Goal: Transaction & Acquisition: Purchase product/service

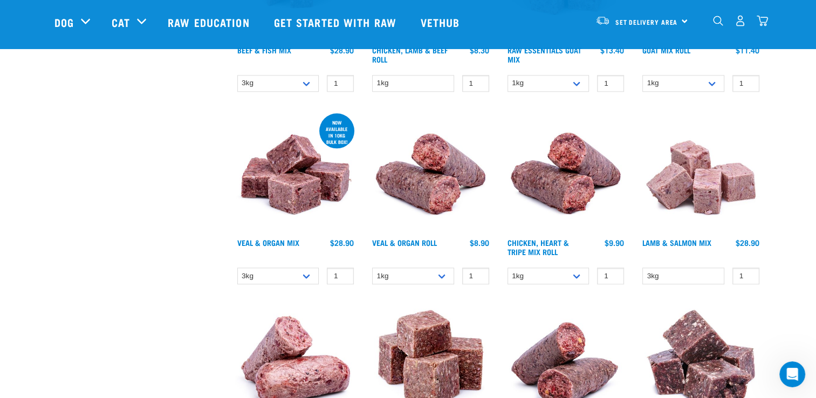
scroll to position [1510, 0]
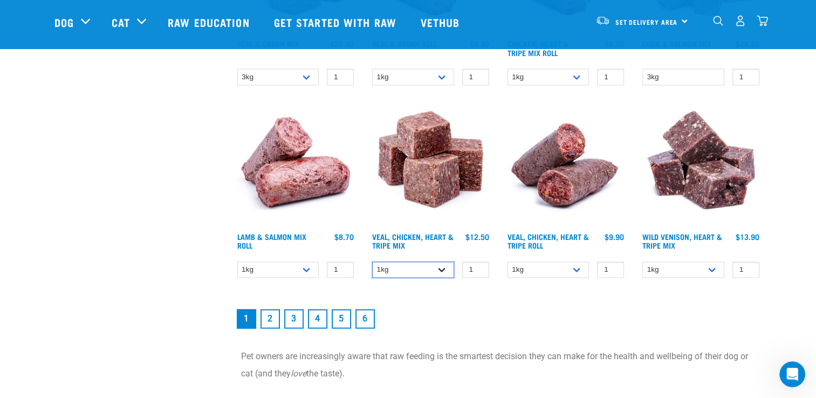
click at [441, 266] on select "1kg 3kg" at bounding box center [413, 270] width 82 height 17
select select "752"
click at [372, 262] on select "1kg 3kg" at bounding box center [413, 270] width 82 height 17
click at [429, 271] on select "1kg 3kg" at bounding box center [413, 270] width 82 height 17
click at [372, 262] on select "1kg 3kg" at bounding box center [413, 270] width 82 height 17
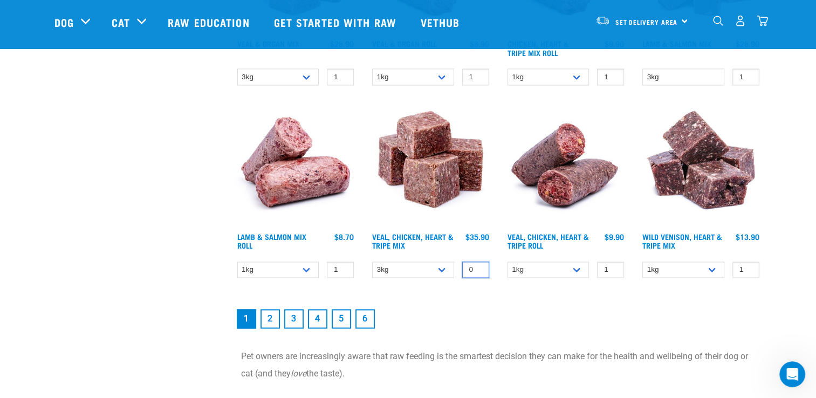
click at [477, 269] on input "0" at bounding box center [475, 270] width 27 height 17
type input "1"
click at [479, 263] on input "1" at bounding box center [475, 270] width 27 height 17
click at [713, 266] on select "1kg 3kg" at bounding box center [683, 270] width 82 height 17
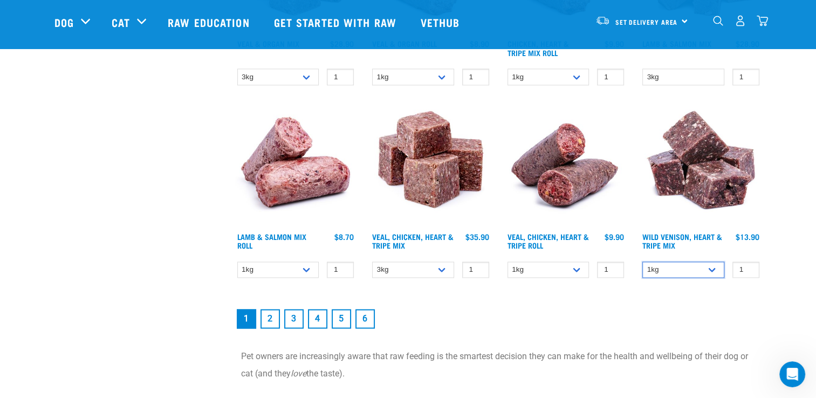
select select "763"
click at [642, 262] on select "1kg 3kg" at bounding box center [683, 270] width 82 height 17
click at [270, 317] on link "2" at bounding box center [269, 318] width 19 height 19
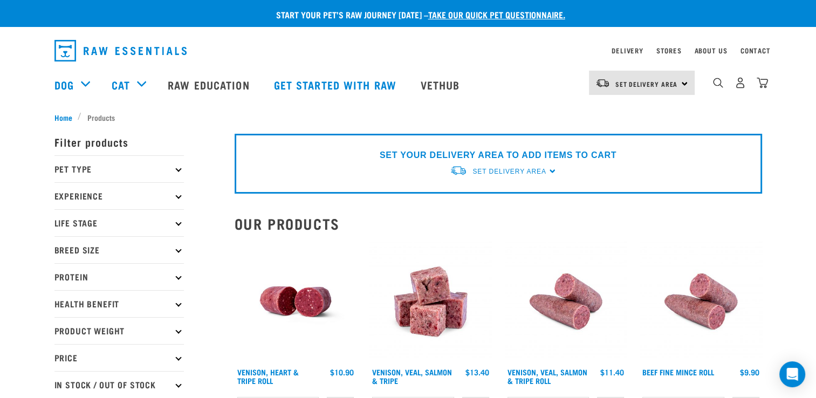
click at [75, 167] on p "Pet Type" at bounding box center [118, 168] width 129 height 27
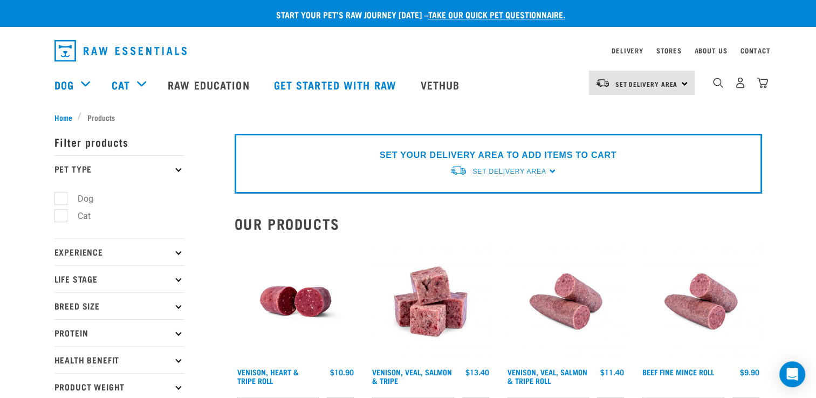
click at [63, 197] on label "Dog" at bounding box center [78, 198] width 37 height 13
click at [61, 197] on input "Dog" at bounding box center [57, 196] width 7 height 7
checkbox input "true"
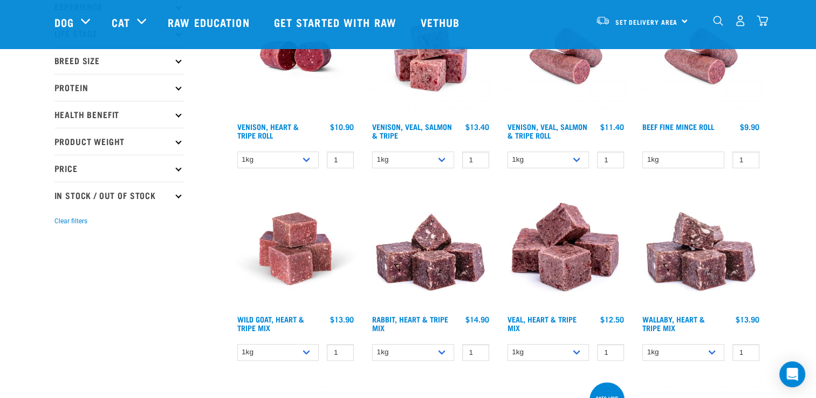
scroll to position [324, 0]
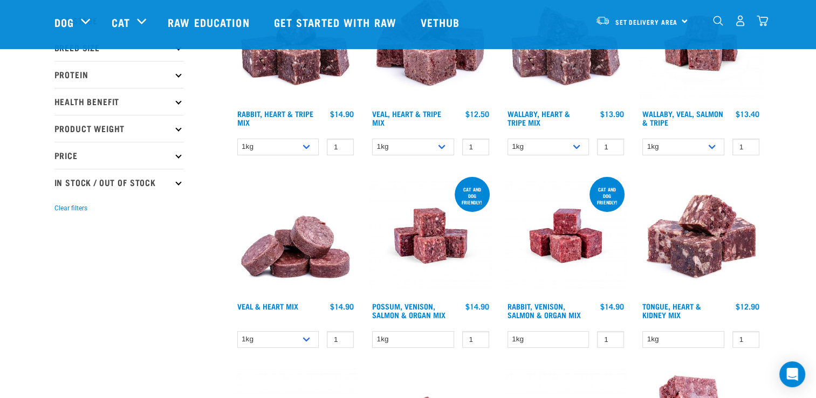
scroll to position [162, 0]
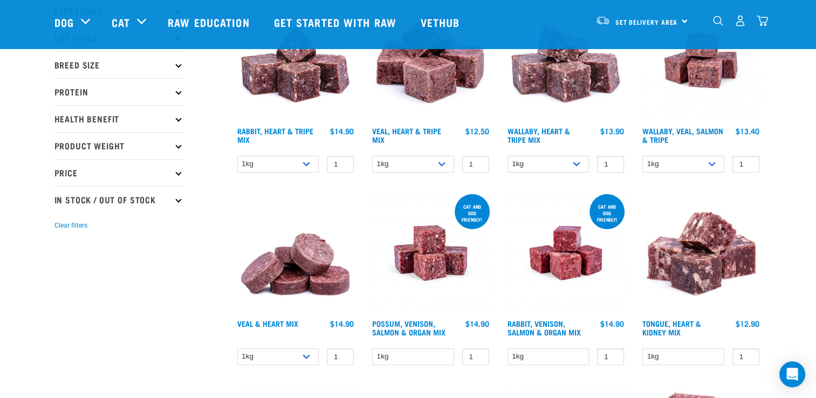
click at [98, 67] on p "Breed Size" at bounding box center [118, 64] width 129 height 27
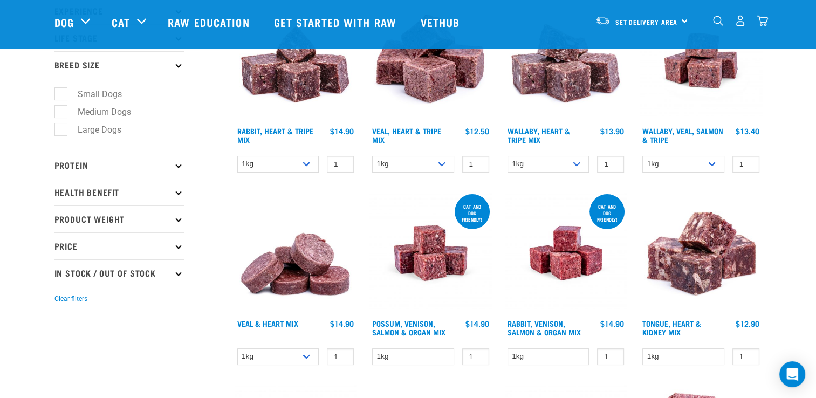
click at [63, 111] on label "Medium Dogs" at bounding box center [97, 111] width 75 height 13
click at [61, 111] on input "Medium Dogs" at bounding box center [57, 109] width 7 height 7
checkbox input "true"
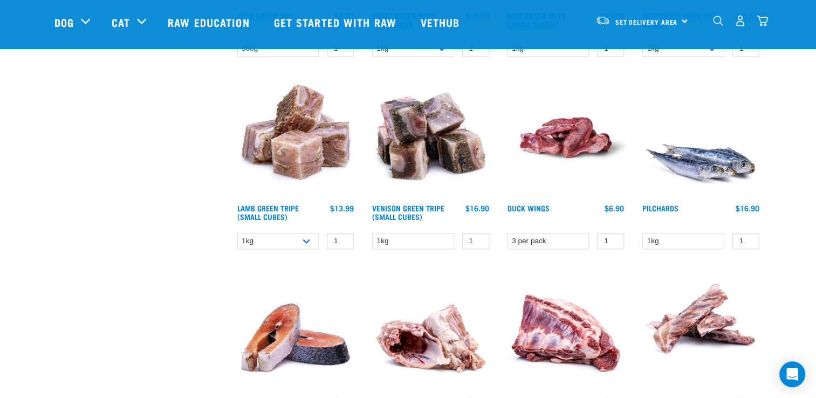
scroll to position [1402, 0]
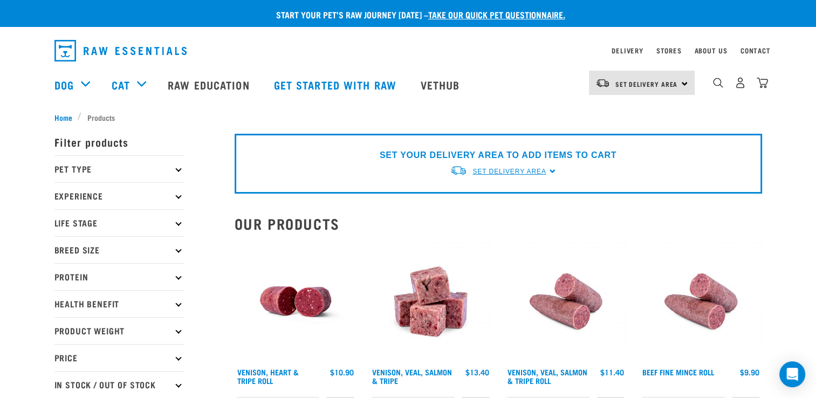
click at [517, 170] on span "Set Delivery Area" at bounding box center [508, 172] width 73 height 8
click at [489, 197] on link "[GEOGRAPHIC_DATA]" at bounding box center [503, 197] width 107 height 18
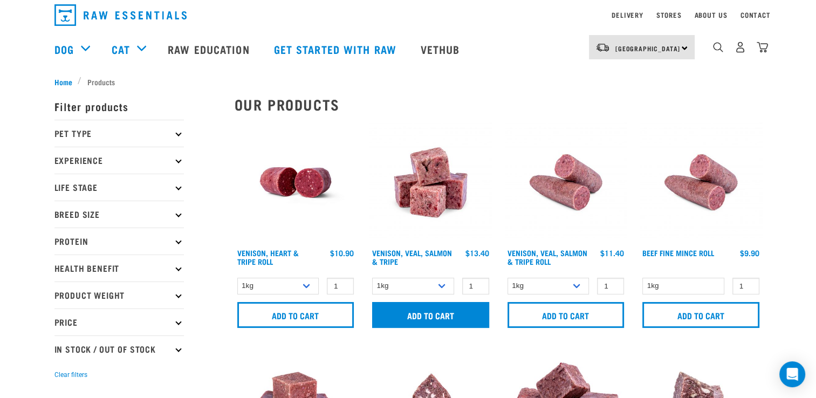
scroll to position [108, 0]
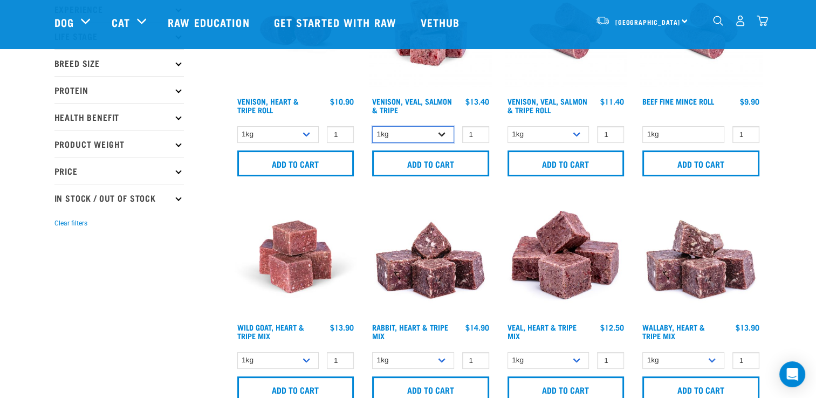
click at [442, 133] on select "1kg 3kg Bulk (18kg)" at bounding box center [413, 134] width 82 height 17
select select "62284"
click at [372, 126] on select "1kg 3kg Bulk (18kg)" at bounding box center [413, 134] width 82 height 17
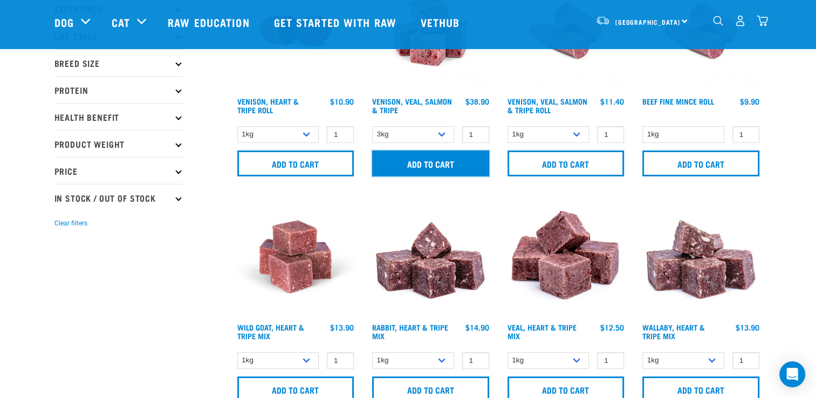
click at [429, 168] on input "Add to cart" at bounding box center [430, 163] width 117 height 26
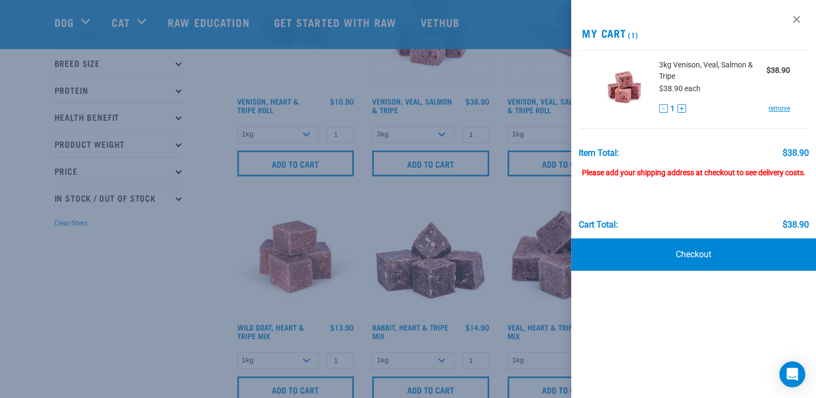
click at [198, 272] on div at bounding box center [408, 199] width 816 height 398
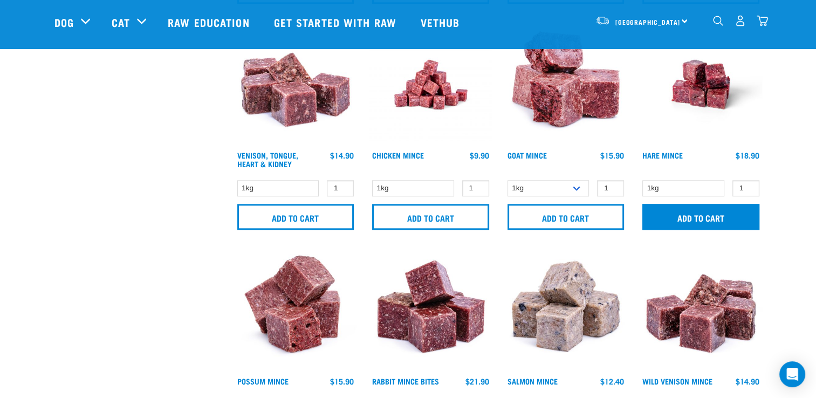
scroll to position [1186, 0]
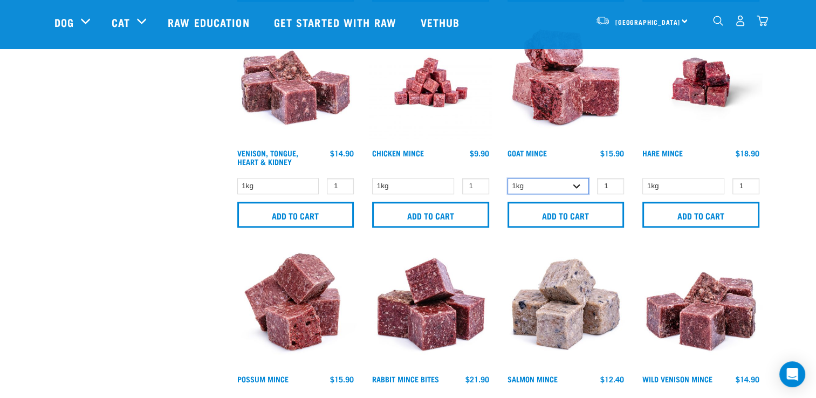
click at [579, 184] on select "1kg 3kg" at bounding box center [548, 186] width 82 height 17
click at [507, 178] on select "1kg 3kg" at bounding box center [548, 186] width 82 height 17
click at [580, 185] on select "1kg 3kg" at bounding box center [548, 186] width 82 height 17
select select "431"
click at [507, 178] on select "1kg 3kg" at bounding box center [548, 186] width 82 height 17
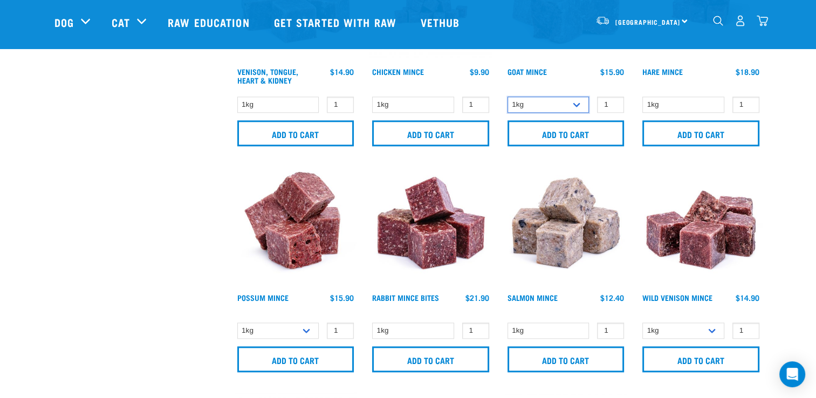
scroll to position [1348, 0]
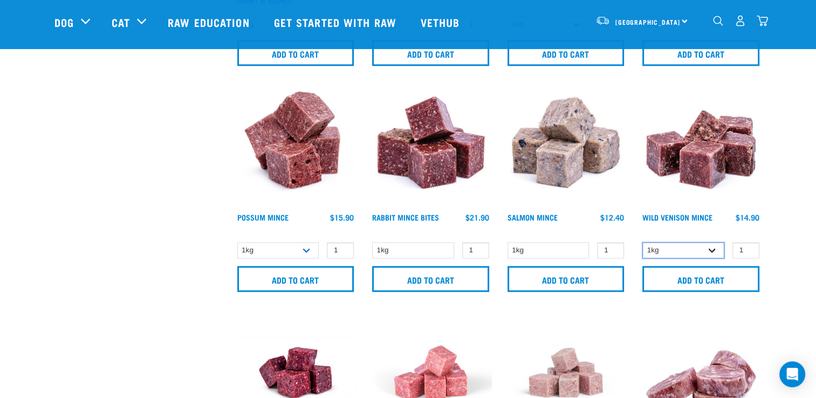
click at [714, 243] on select "1kg 3kg" at bounding box center [683, 250] width 82 height 17
click at [642, 242] on select "1kg 3kg" at bounding box center [683, 250] width 82 height 17
click at [718, 245] on select "1kg 3kg" at bounding box center [683, 250] width 82 height 17
select select "926"
click at [642, 242] on select "1kg 3kg" at bounding box center [683, 250] width 82 height 17
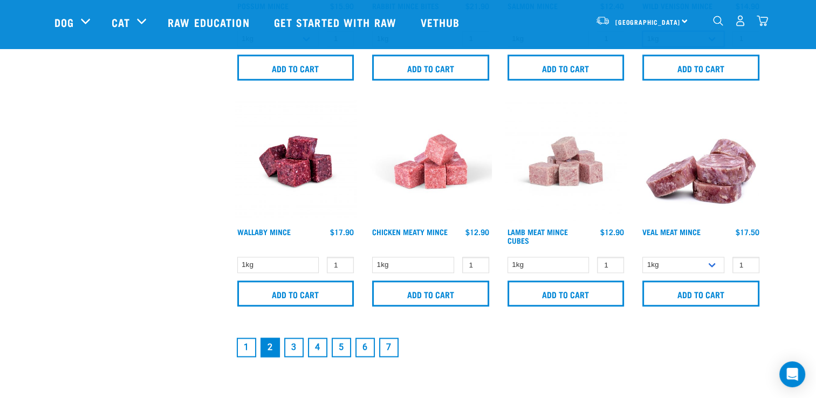
scroll to position [1564, 0]
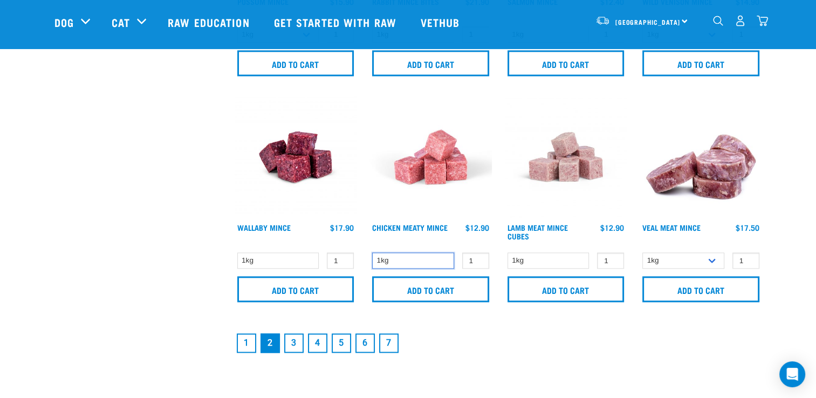
click at [425, 260] on select "1kg" at bounding box center [413, 260] width 82 height 17
click at [421, 259] on select "1kg" at bounding box center [413, 260] width 82 height 17
click at [522, 256] on select "1kg" at bounding box center [548, 260] width 82 height 17
click at [648, 256] on select "1kg 3kg" at bounding box center [683, 260] width 82 height 17
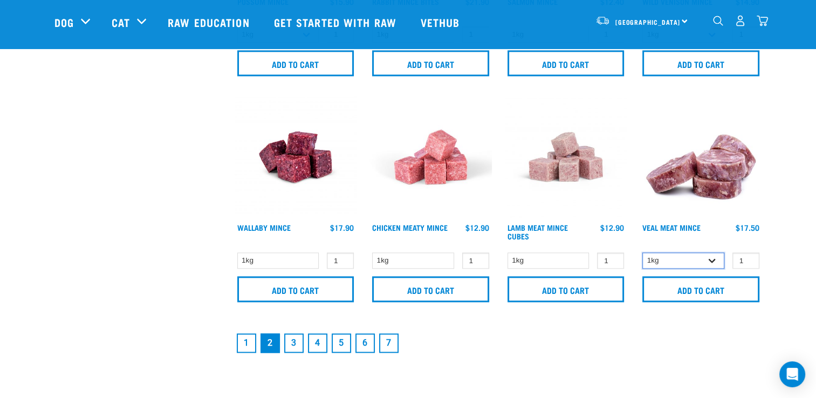
click at [646, 256] on select "1kg 3kg" at bounding box center [683, 260] width 82 height 17
click at [296, 341] on link "3" at bounding box center [293, 342] width 19 height 19
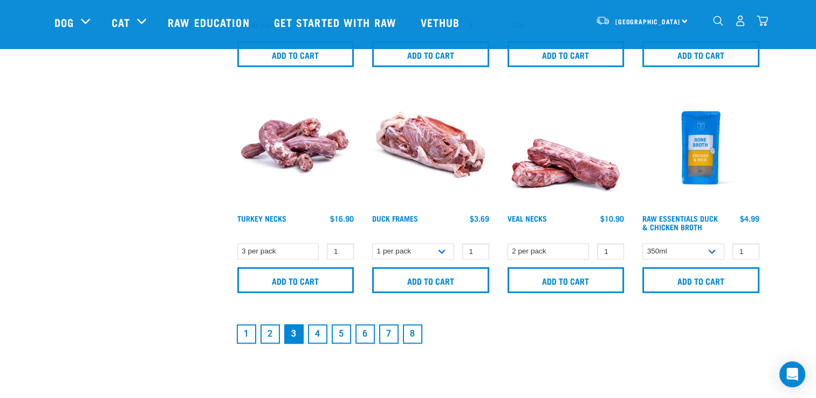
scroll to position [1726, 0]
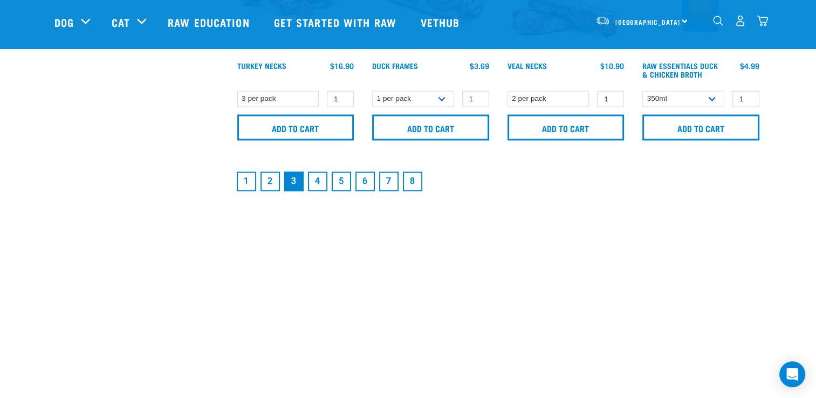
click at [248, 180] on link "1" at bounding box center [246, 180] width 19 height 19
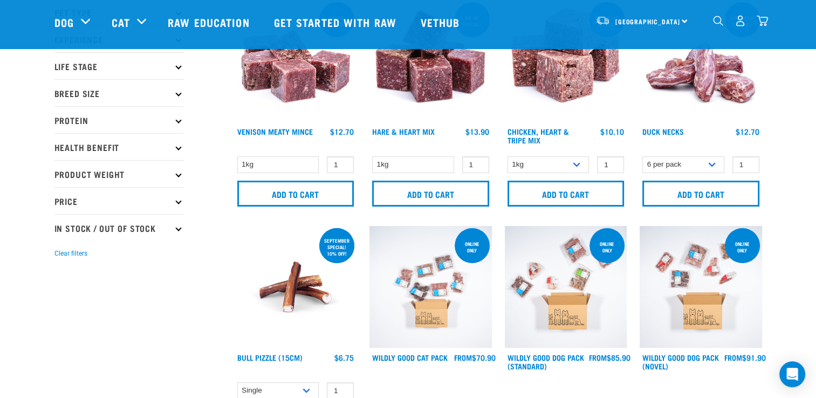
scroll to position [108, 0]
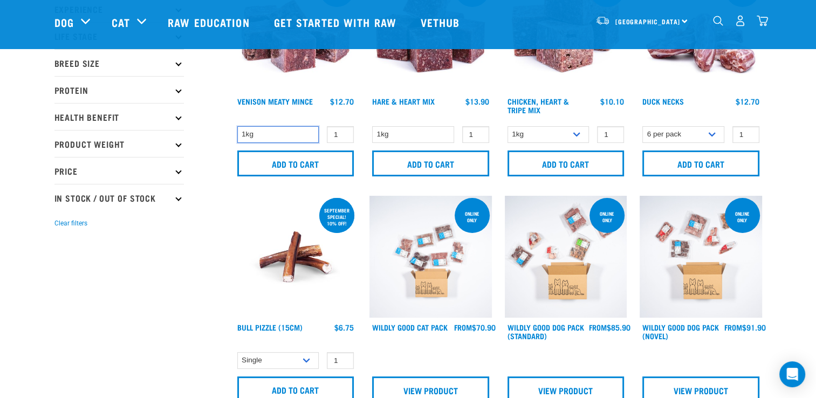
click at [301, 132] on select "1kg" at bounding box center [278, 134] width 82 height 17
click at [300, 132] on select "1kg" at bounding box center [278, 134] width 82 height 17
click at [394, 130] on select "1kg" at bounding box center [413, 134] width 82 height 17
click at [541, 129] on select "1kg 3kg" at bounding box center [548, 134] width 82 height 17
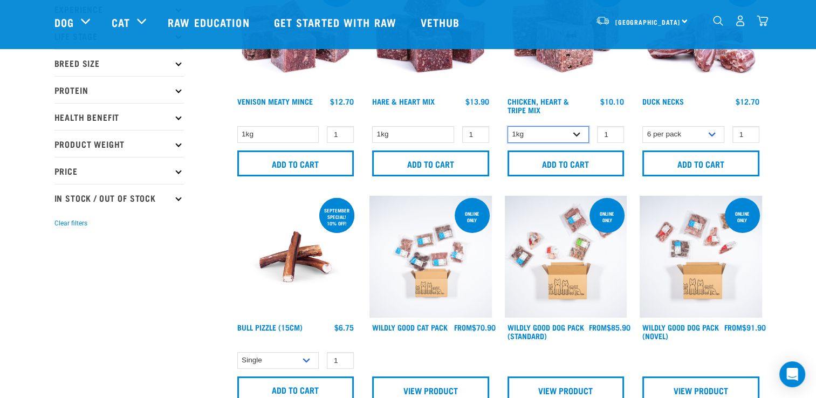
click at [541, 129] on select "1kg 3kg" at bounding box center [548, 134] width 82 height 17
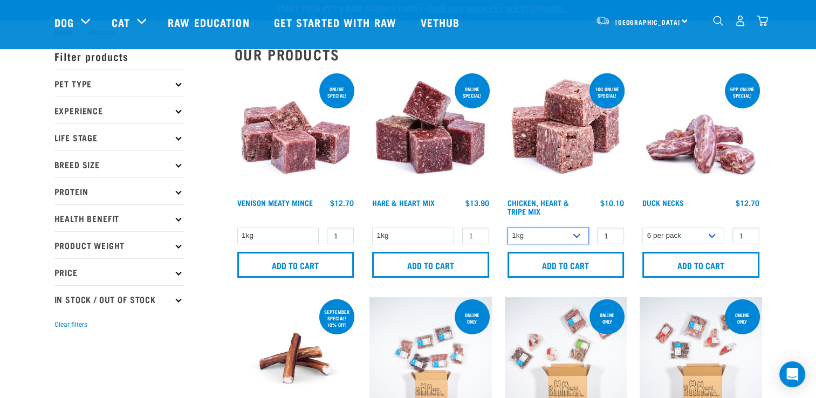
scroll to position [0, 0]
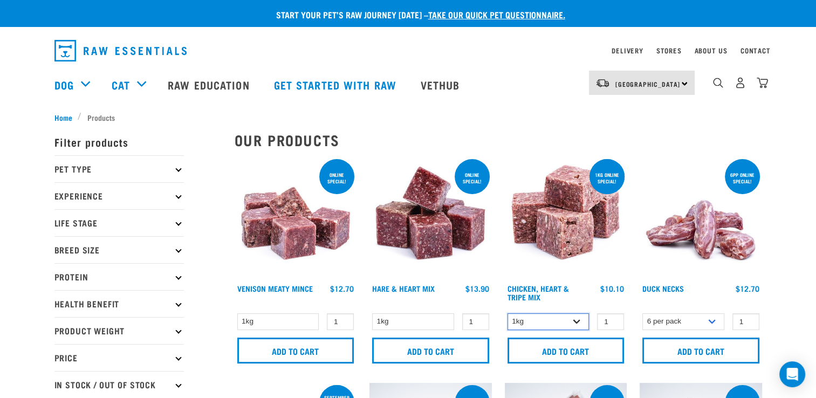
click at [583, 321] on select "1kg 3kg" at bounding box center [548, 321] width 82 height 17
select select "368"
click at [507, 313] on select "1kg 3kg" at bounding box center [548, 321] width 82 height 17
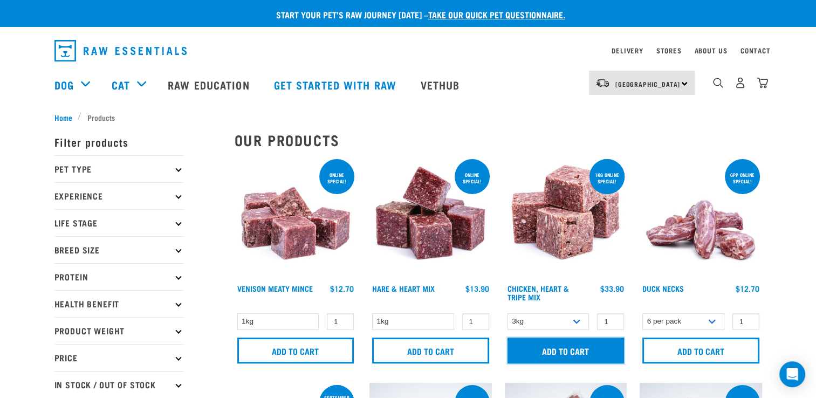
click at [578, 348] on input "Add to cart" at bounding box center [565, 351] width 117 height 26
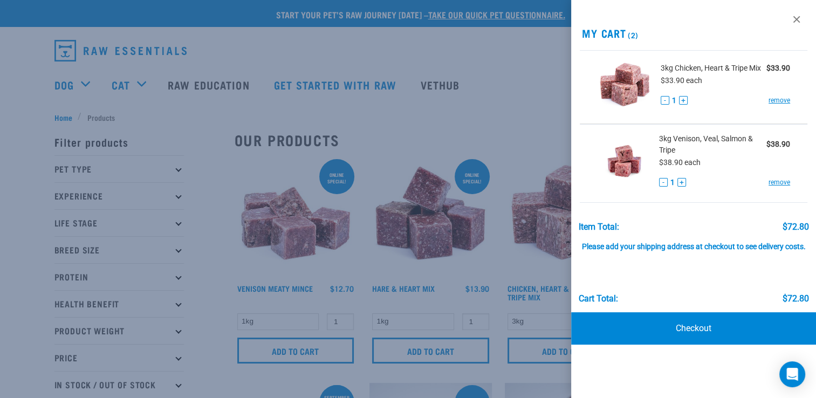
click at [218, 266] on div at bounding box center [408, 199] width 816 height 398
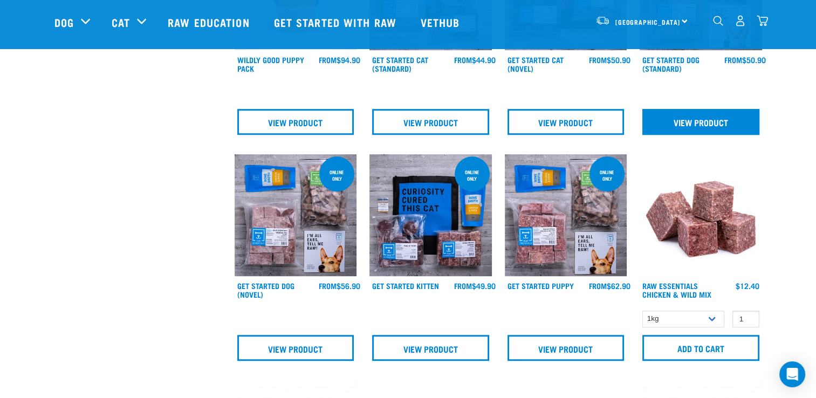
scroll to position [647, 0]
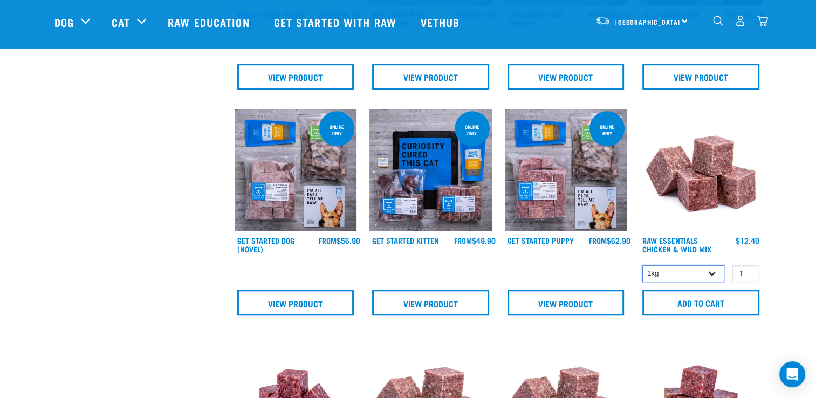
click at [716, 272] on select "1kg 3kg Bulk (20kg)" at bounding box center [683, 273] width 82 height 17
select select "709"
click at [642, 265] on select "1kg 3kg Bulk (20kg)" at bounding box center [683, 273] width 82 height 17
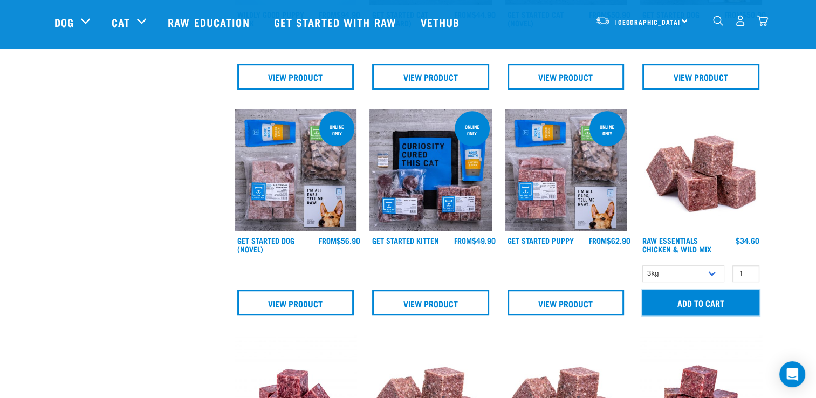
click at [697, 303] on input "Add to cart" at bounding box center [700, 303] width 117 height 26
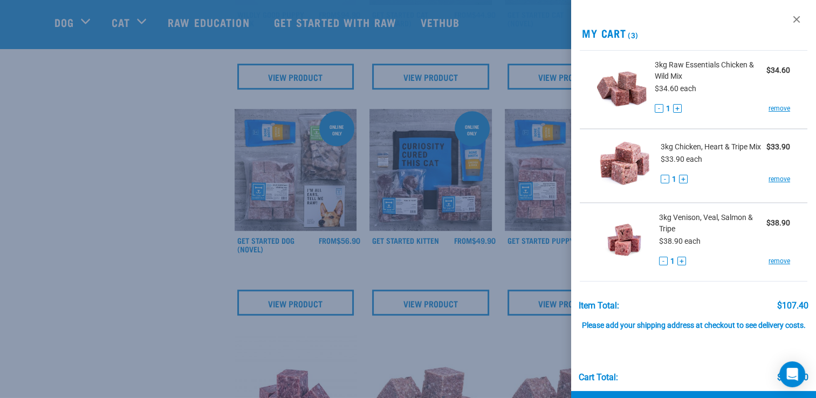
click at [138, 276] on div at bounding box center [408, 199] width 816 height 398
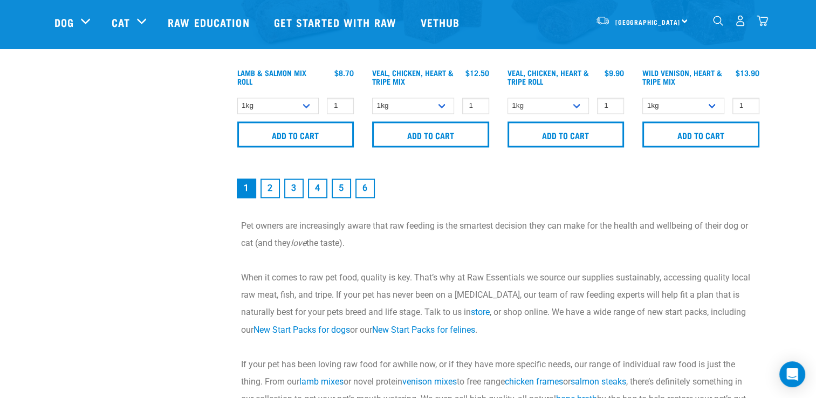
scroll to position [1726, 0]
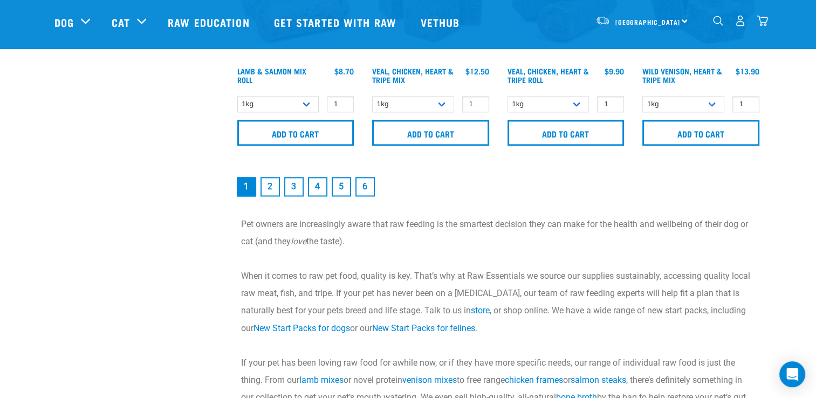
click at [271, 184] on link "2" at bounding box center [269, 186] width 19 height 19
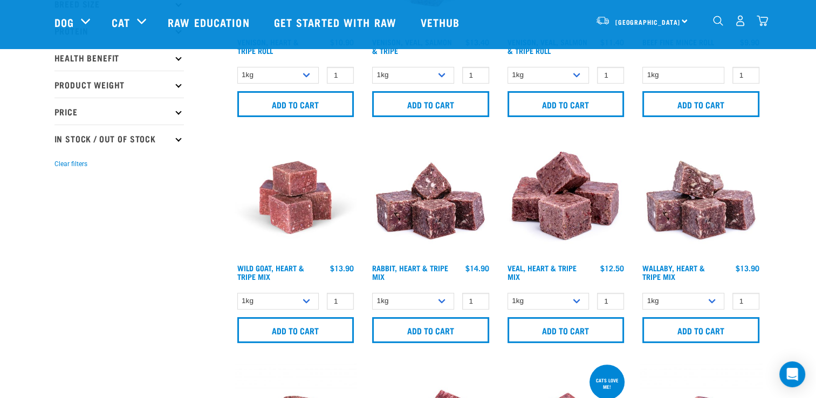
scroll to position [216, 0]
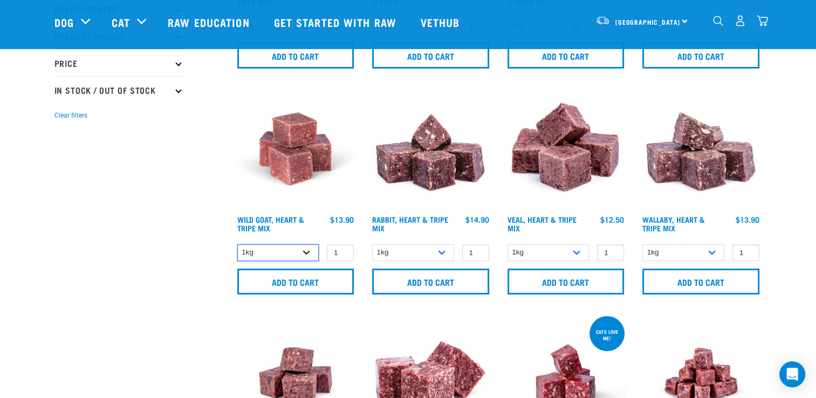
click at [308, 250] on select "1kg 3kg" at bounding box center [278, 252] width 82 height 17
select select "262170"
click at [237, 244] on select "1kg 3kg" at bounding box center [278, 252] width 82 height 17
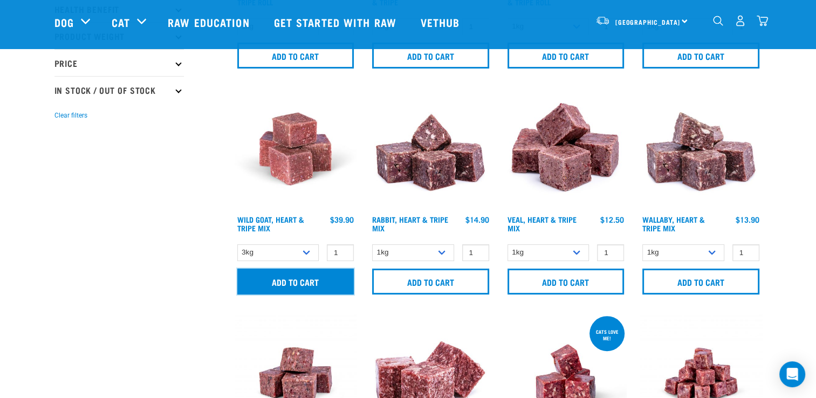
click at [297, 281] on input "Add to cart" at bounding box center [295, 282] width 117 height 26
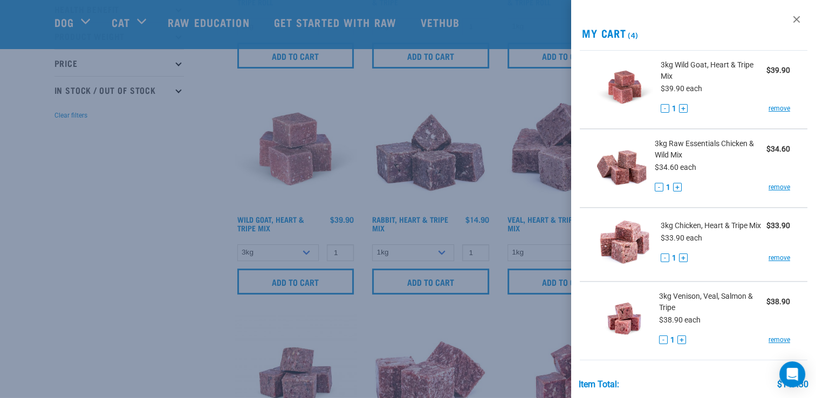
click at [181, 278] on div at bounding box center [408, 199] width 816 height 398
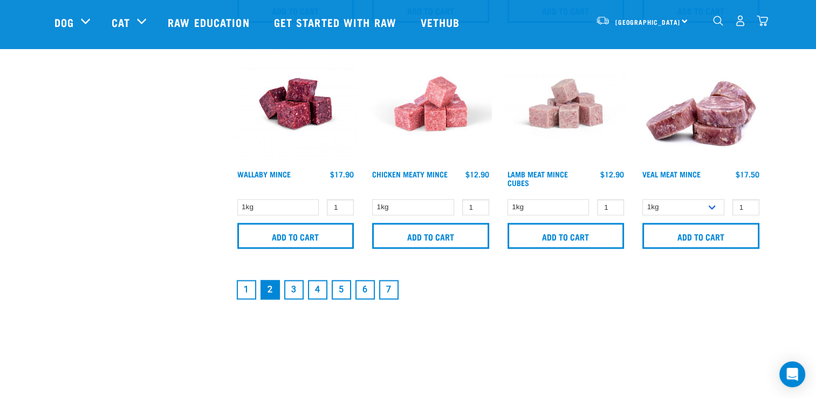
scroll to position [1618, 0]
click at [294, 288] on link "3" at bounding box center [293, 288] width 19 height 19
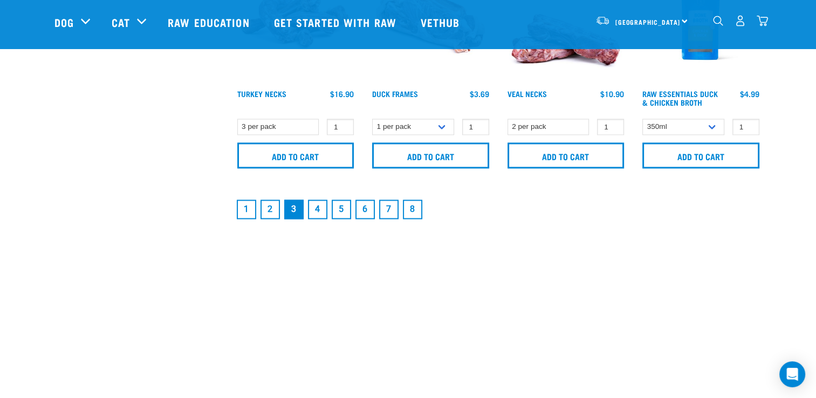
scroll to position [1726, 0]
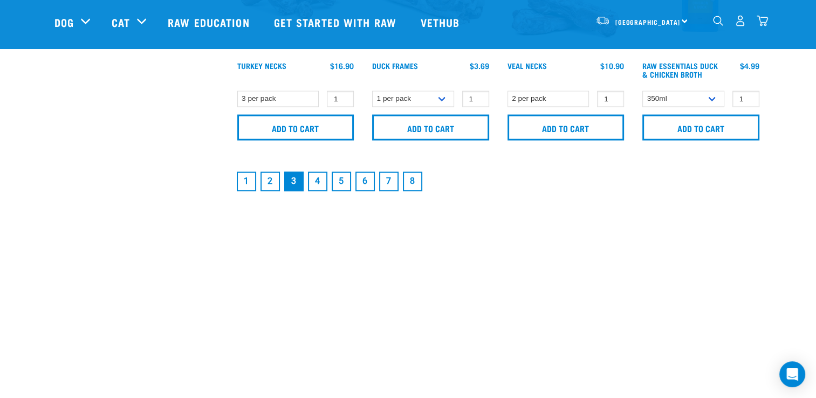
click at [315, 182] on link "4" at bounding box center [317, 180] width 19 height 19
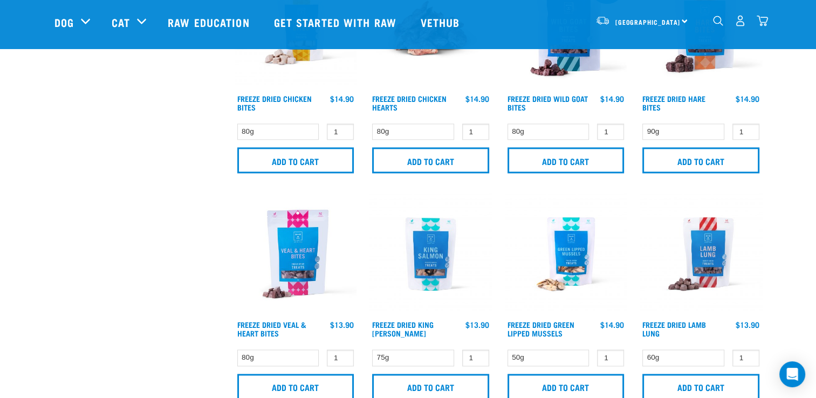
scroll to position [1564, 0]
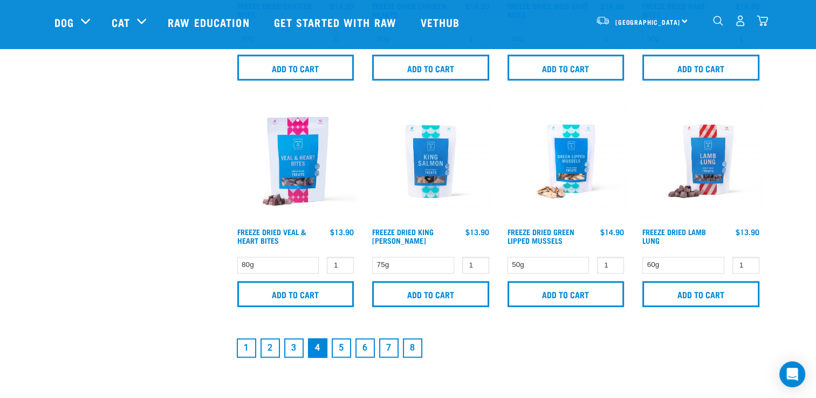
click at [345, 346] on link "5" at bounding box center [341, 347] width 19 height 19
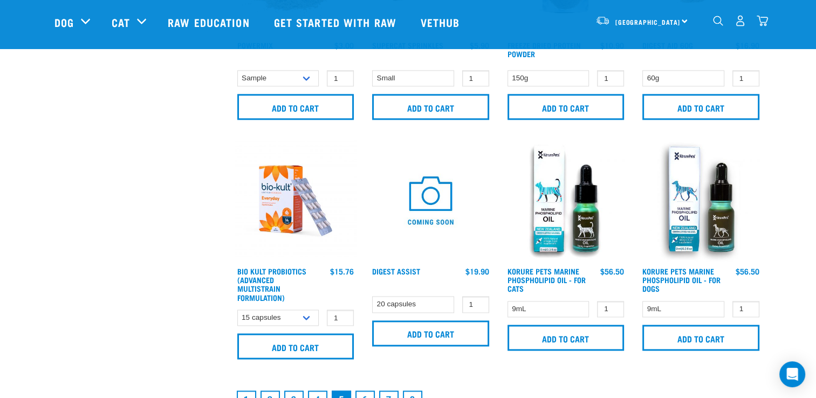
scroll to position [1510, 0]
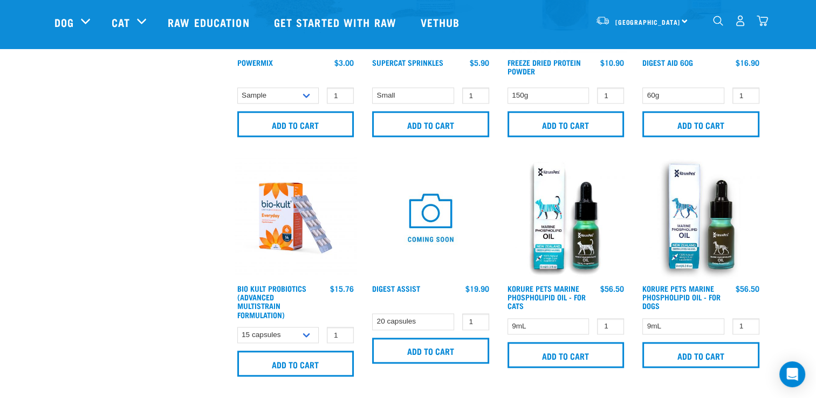
click at [765, 22] on img "dropdown navigation" at bounding box center [762, 20] width 11 height 11
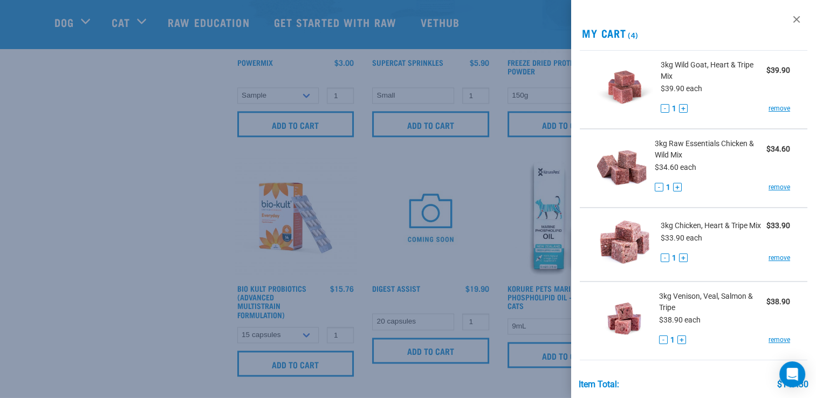
scroll to position [129, 0]
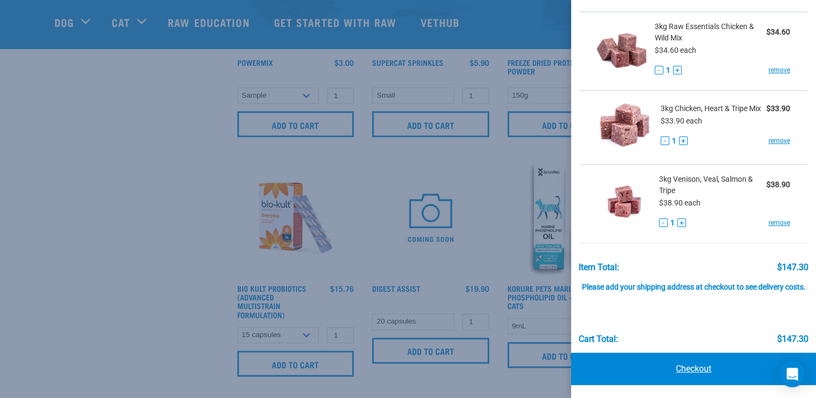
click at [696, 368] on link "Checkout" at bounding box center [693, 369] width 245 height 32
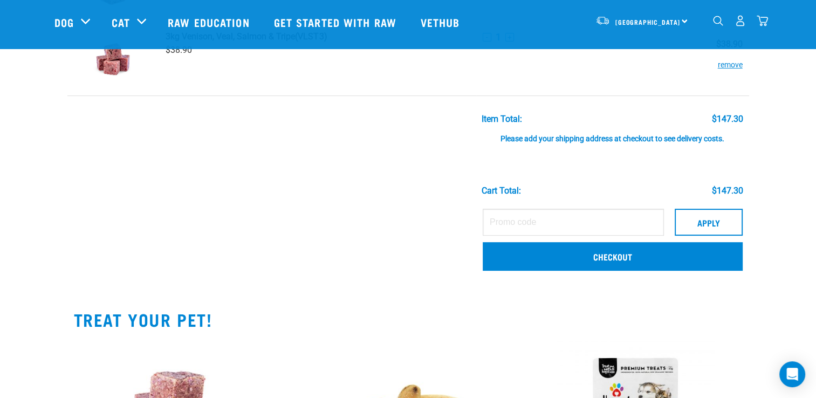
scroll to position [324, 0]
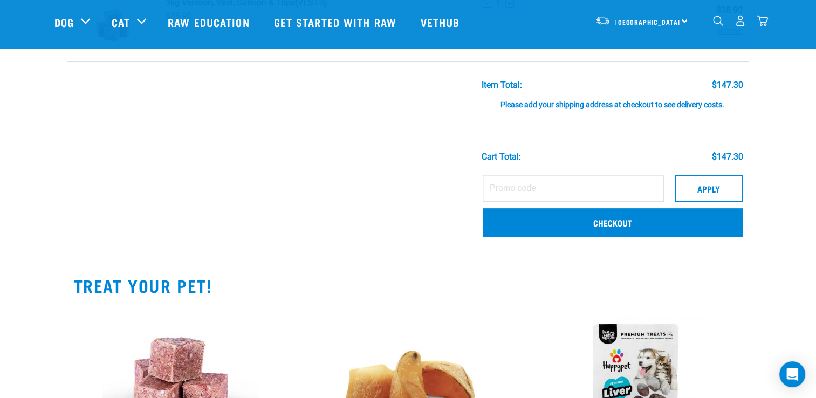
click at [539, 103] on div "Please add your shipping address at checkout to see delivery costs." at bounding box center [613, 99] width 262 height 19
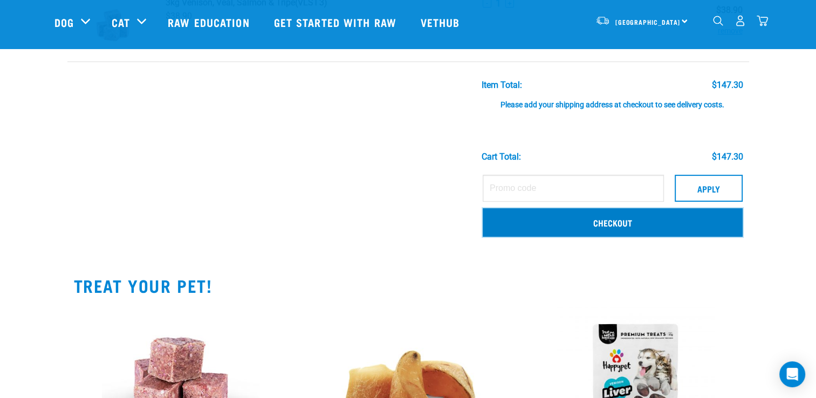
click at [618, 223] on link "Checkout" at bounding box center [613, 222] width 260 height 28
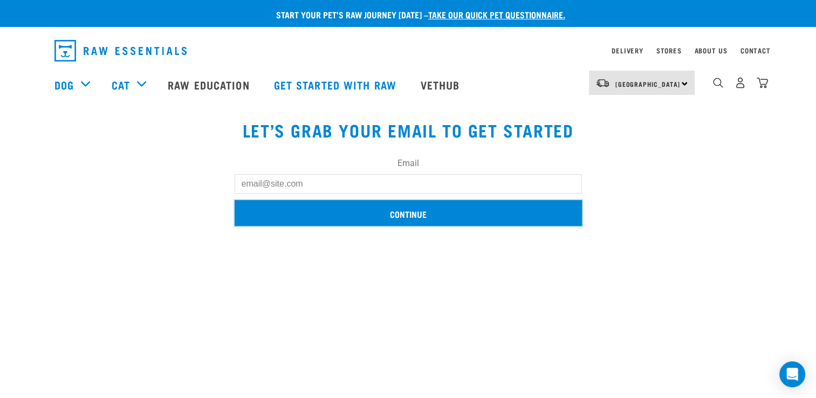
click at [424, 217] on input "Continue" at bounding box center [408, 213] width 347 height 26
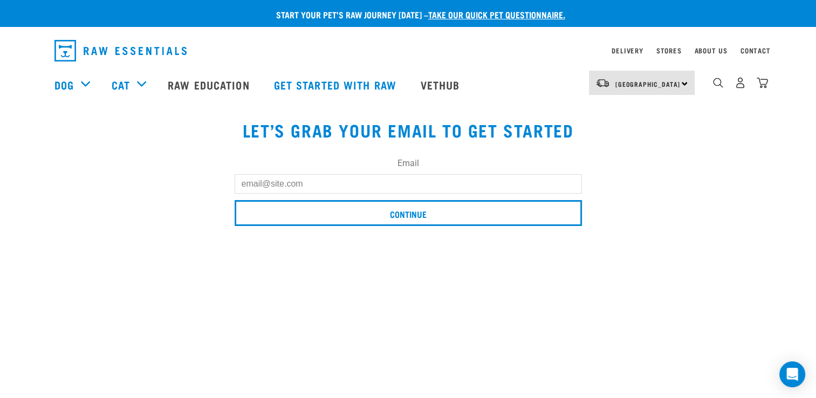
click at [301, 183] on input "Email" at bounding box center [408, 183] width 347 height 19
type input "[EMAIL_ADDRESS][DOMAIN_NAME]"
click at [625, 52] on link "Delivery" at bounding box center [626, 51] width 31 height 4
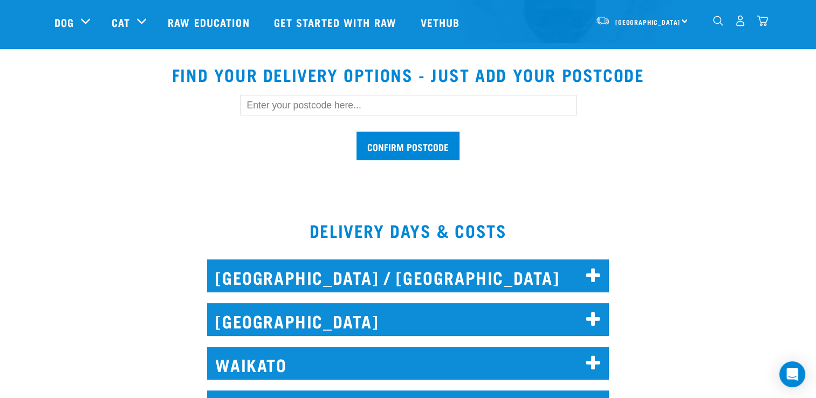
scroll to position [270, 0]
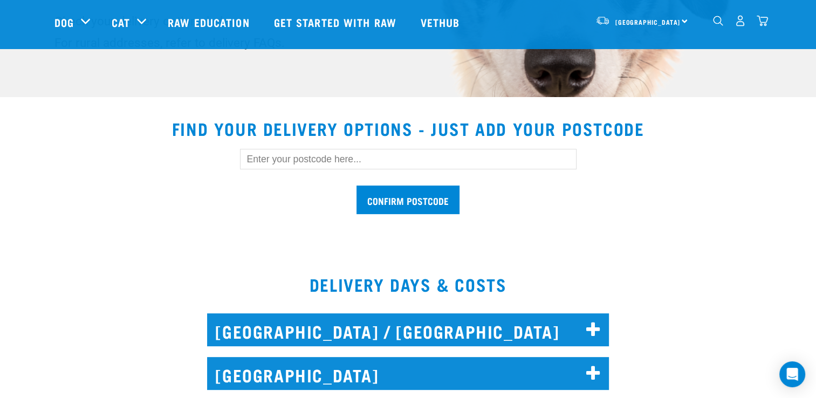
click at [290, 159] on input "text" at bounding box center [408, 159] width 336 height 20
type input "6037"
click at [396, 201] on input "Confirm postcode" at bounding box center [407, 199] width 103 height 29
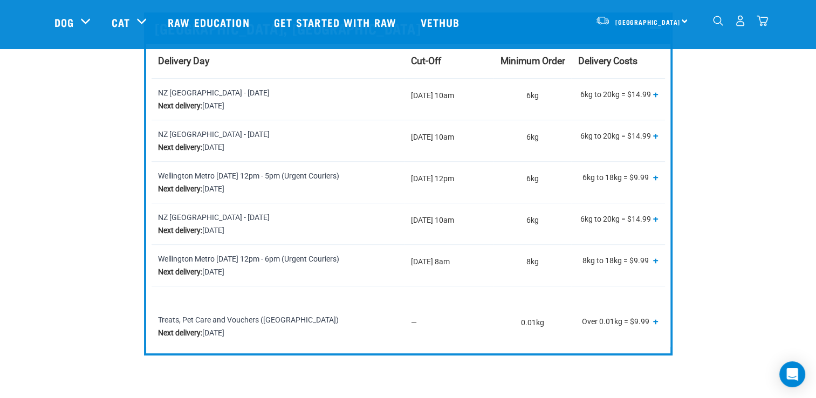
scroll to position [593, 0]
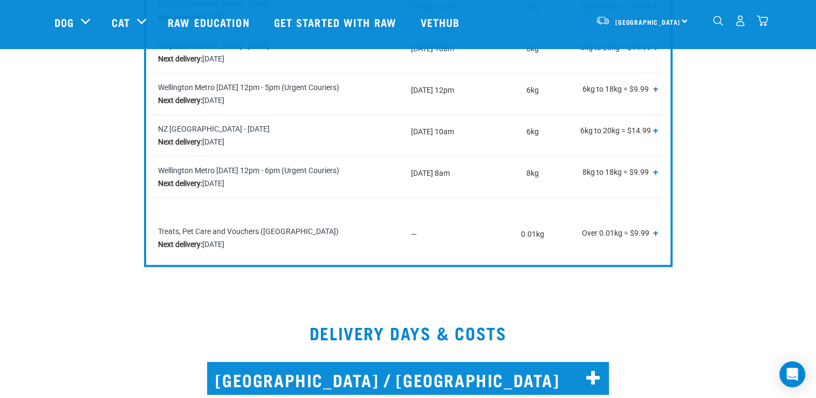
click at [764, 24] on img "dropdown navigation" at bounding box center [762, 20] width 11 height 11
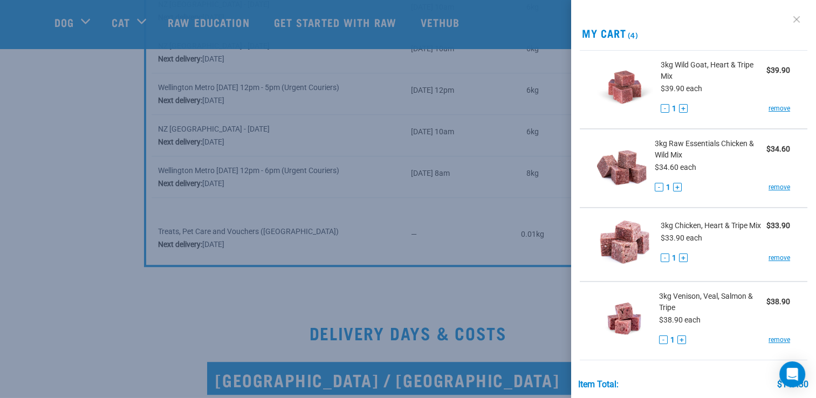
click at [789, 20] on link at bounding box center [796, 19] width 17 height 17
